Goal: Task Accomplishment & Management: Use online tool/utility

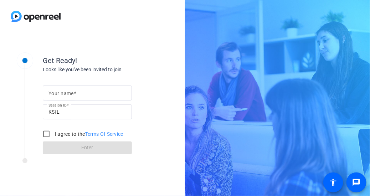
click at [90, 93] on input "Your name" at bounding box center [88, 93] width 78 height 9
click at [72, 94] on input "Brent Jay Boucher" at bounding box center [88, 93] width 78 height 9
type input "Brent Boucher"
click at [46, 132] on input "I agree to the Terms Of Service" at bounding box center [46, 134] width 14 height 14
checkbox input "true"
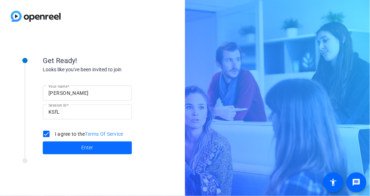
click at [78, 143] on span at bounding box center [87, 148] width 89 height 17
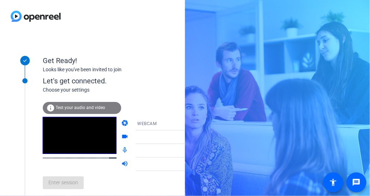
click at [82, 107] on span "Test your audio and video" at bounding box center [81, 107] width 50 height 5
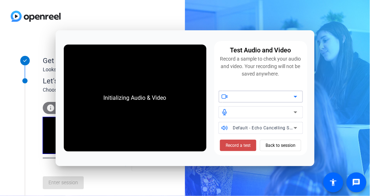
click at [248, 146] on span "Record a test" at bounding box center [238, 145] width 25 height 6
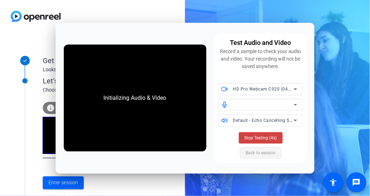
click at [267, 139] on span "Stop Testing (4s)" at bounding box center [261, 138] width 32 height 6
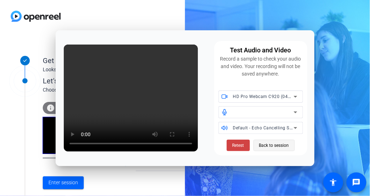
click at [277, 146] on span "Back to session" at bounding box center [274, 146] width 30 height 14
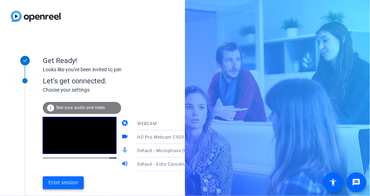
click at [57, 181] on span "Enter session" at bounding box center [64, 182] width 30 height 7
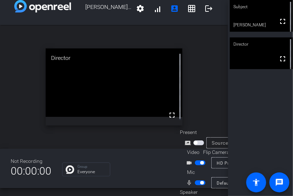
scroll to position [28, 0]
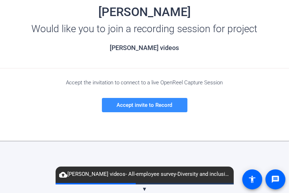
scroll to position [114, 0]
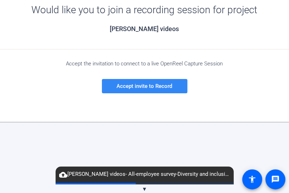
click at [152, 87] on span "Accept invite to Record" at bounding box center [145, 86] width 56 height 6
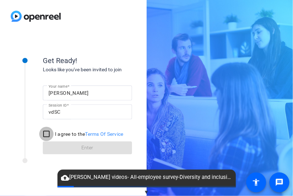
click at [46, 136] on input "I agree to the Terms Of Service" at bounding box center [46, 134] width 14 height 14
checkbox input "true"
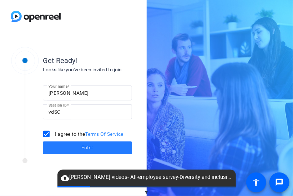
click at [79, 148] on span at bounding box center [87, 148] width 89 height 17
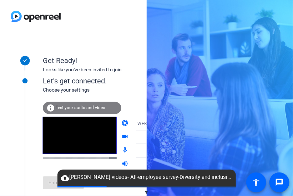
click at [82, 106] on span "Test your audio and video" at bounding box center [81, 107] width 50 height 5
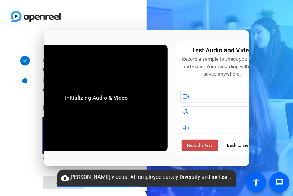
click at [200, 147] on span "Record a test" at bounding box center [199, 145] width 25 height 6
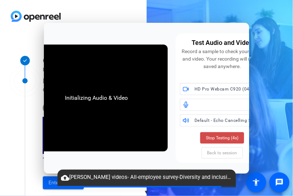
click at [224, 138] on span "Stop Testing (4s)" at bounding box center [222, 138] width 32 height 6
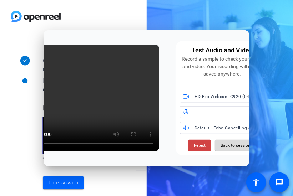
click at [223, 149] on span "Back to session" at bounding box center [236, 146] width 30 height 14
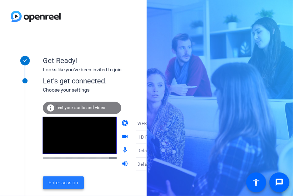
click at [73, 182] on span "Enter session" at bounding box center [64, 182] width 30 height 7
